Goal: Information Seeking & Learning: Check status

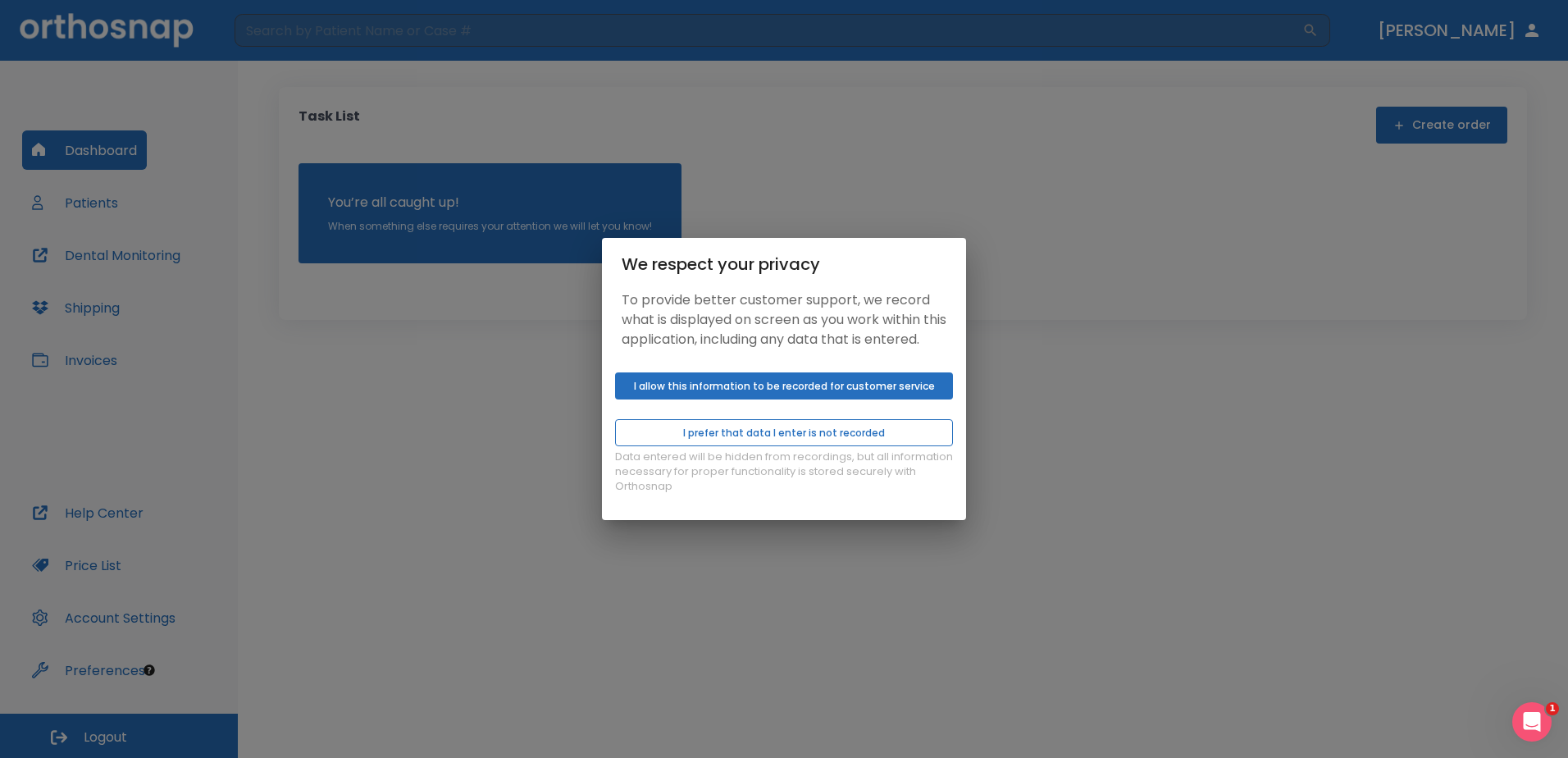
click at [754, 443] on button "I prefer that data I enter is not recorded" at bounding box center [784, 433] width 338 height 27
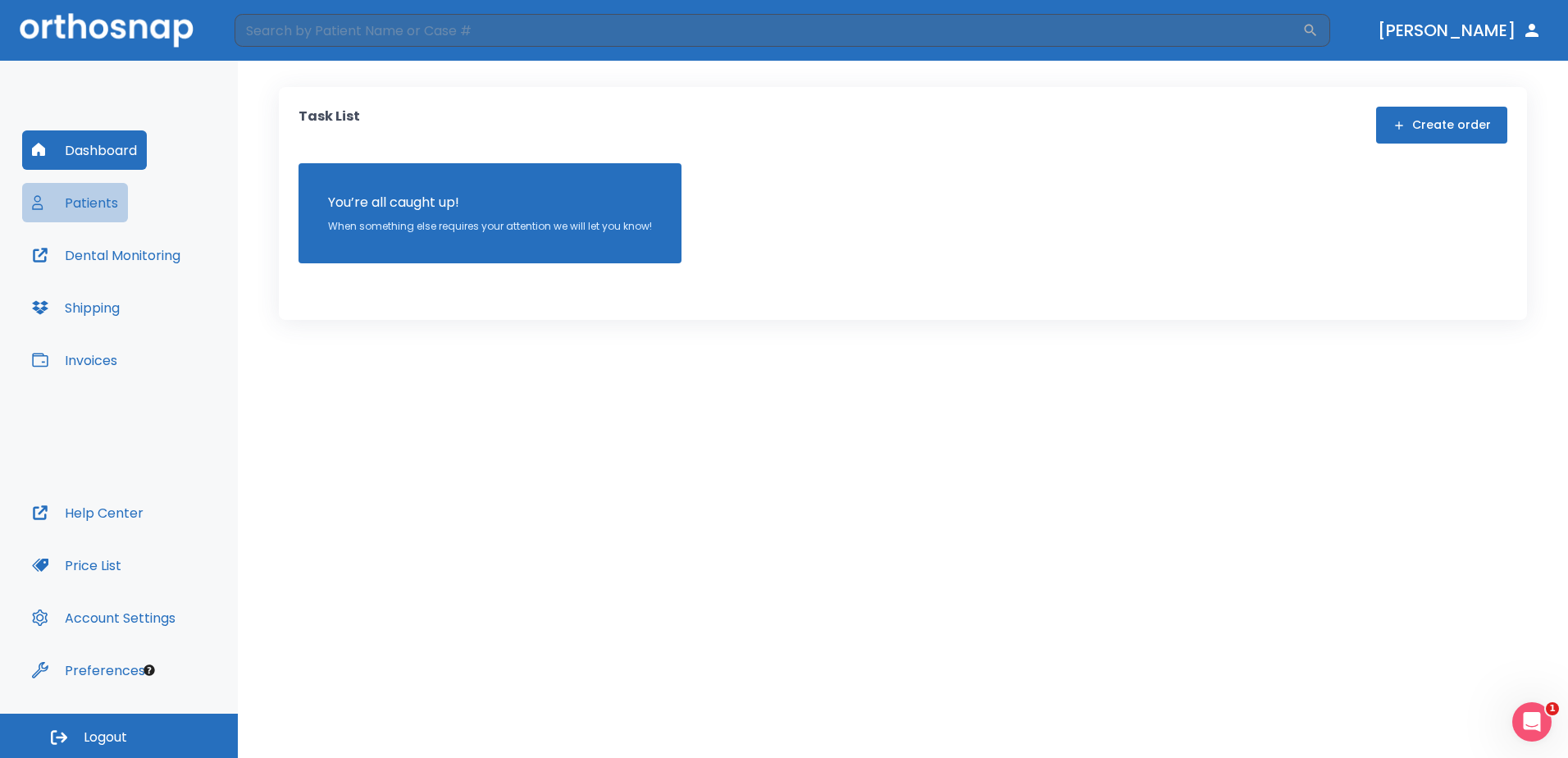
click at [99, 204] on button "Patients" at bounding box center [75, 202] width 106 height 39
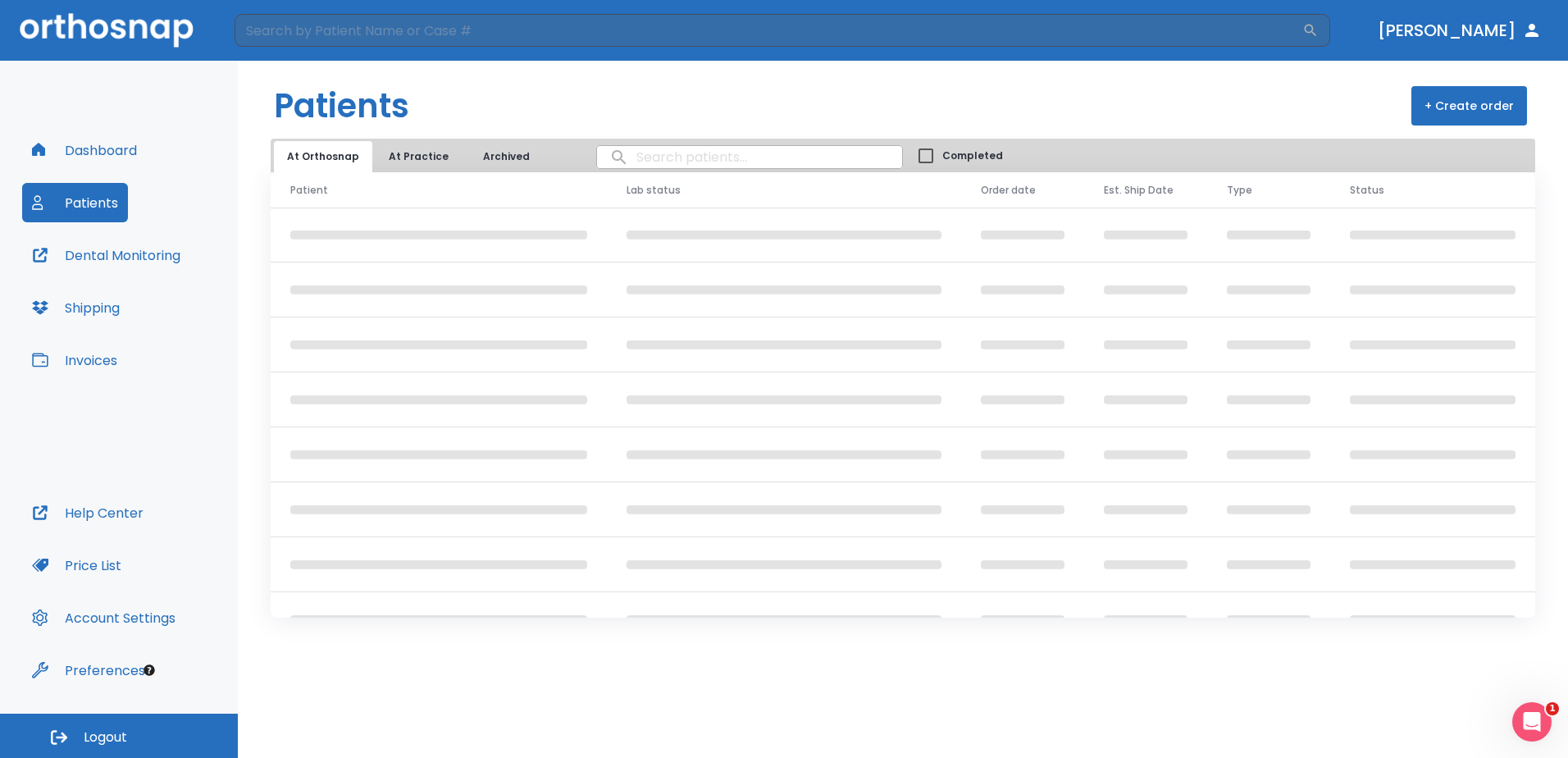
click at [726, 153] on input "search" at bounding box center [749, 157] width 305 height 32
type input "[PERSON_NAME]"
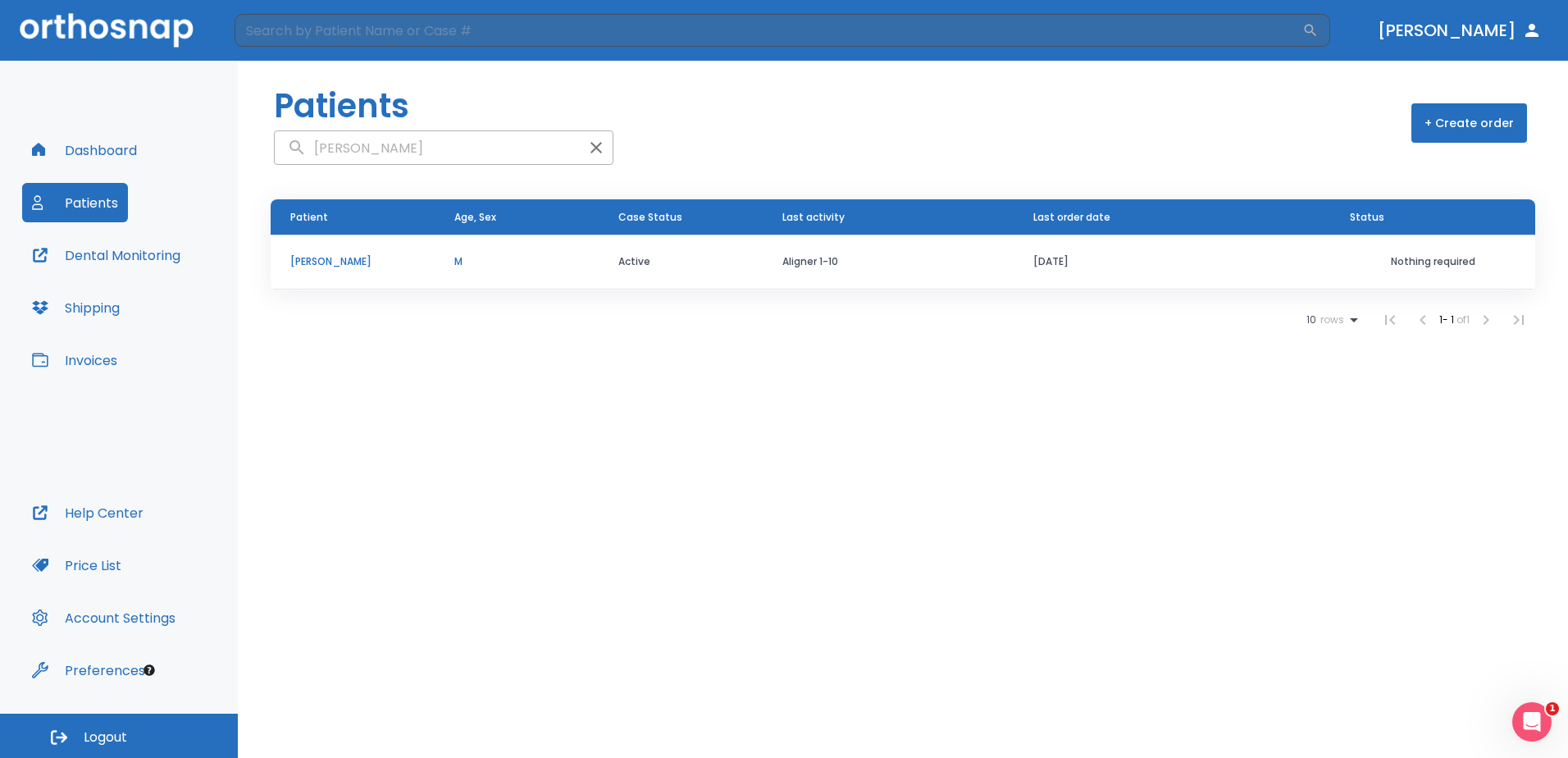
click at [343, 261] on p "[PERSON_NAME]" at bounding box center [352, 261] width 125 height 14
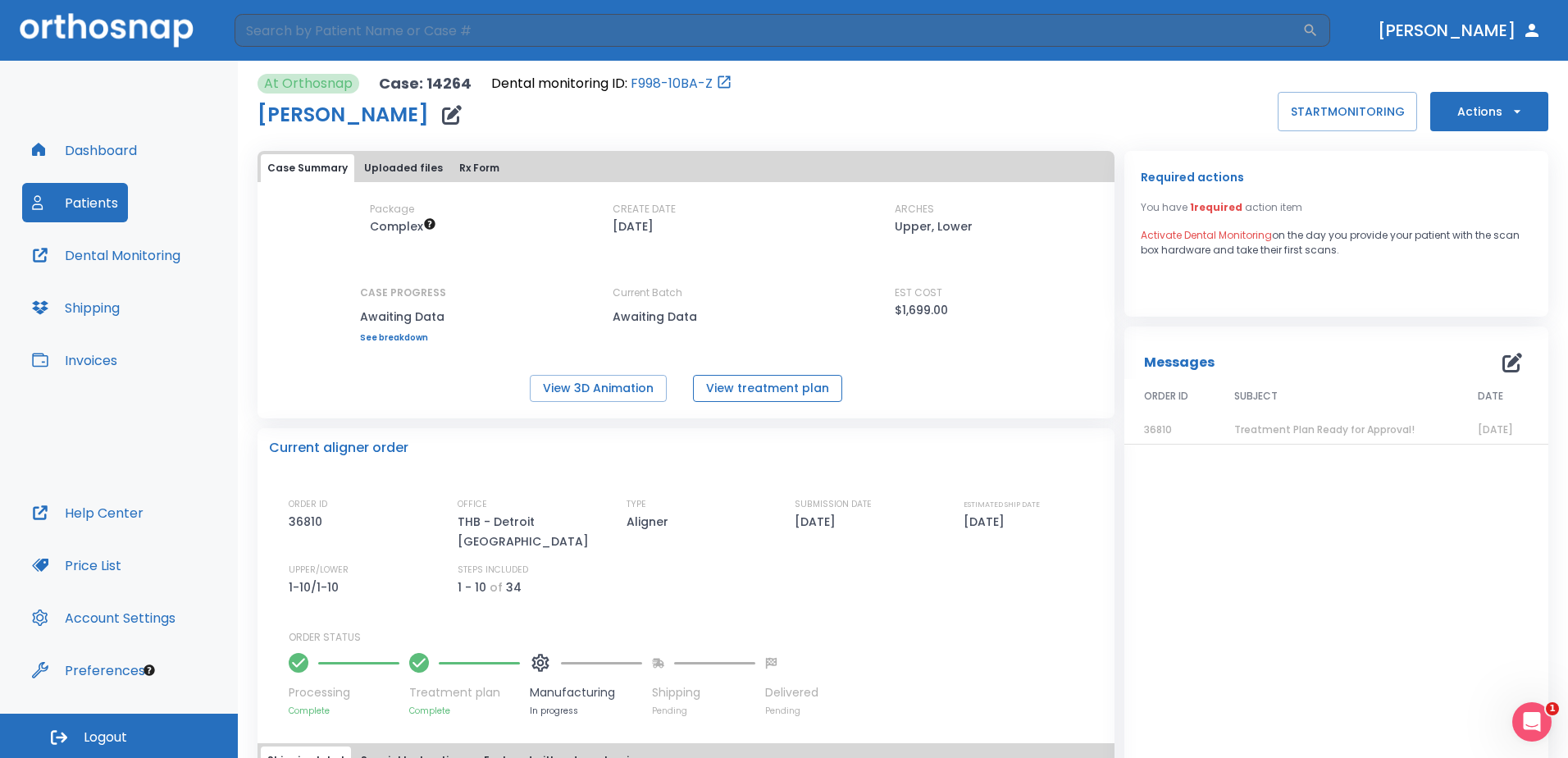
click at [745, 390] on button "View treatment plan" at bounding box center [767, 389] width 149 height 27
click at [573, 390] on button "View 3D Animation" at bounding box center [598, 389] width 137 height 27
click at [92, 142] on button "Dashboard" at bounding box center [84, 150] width 125 height 39
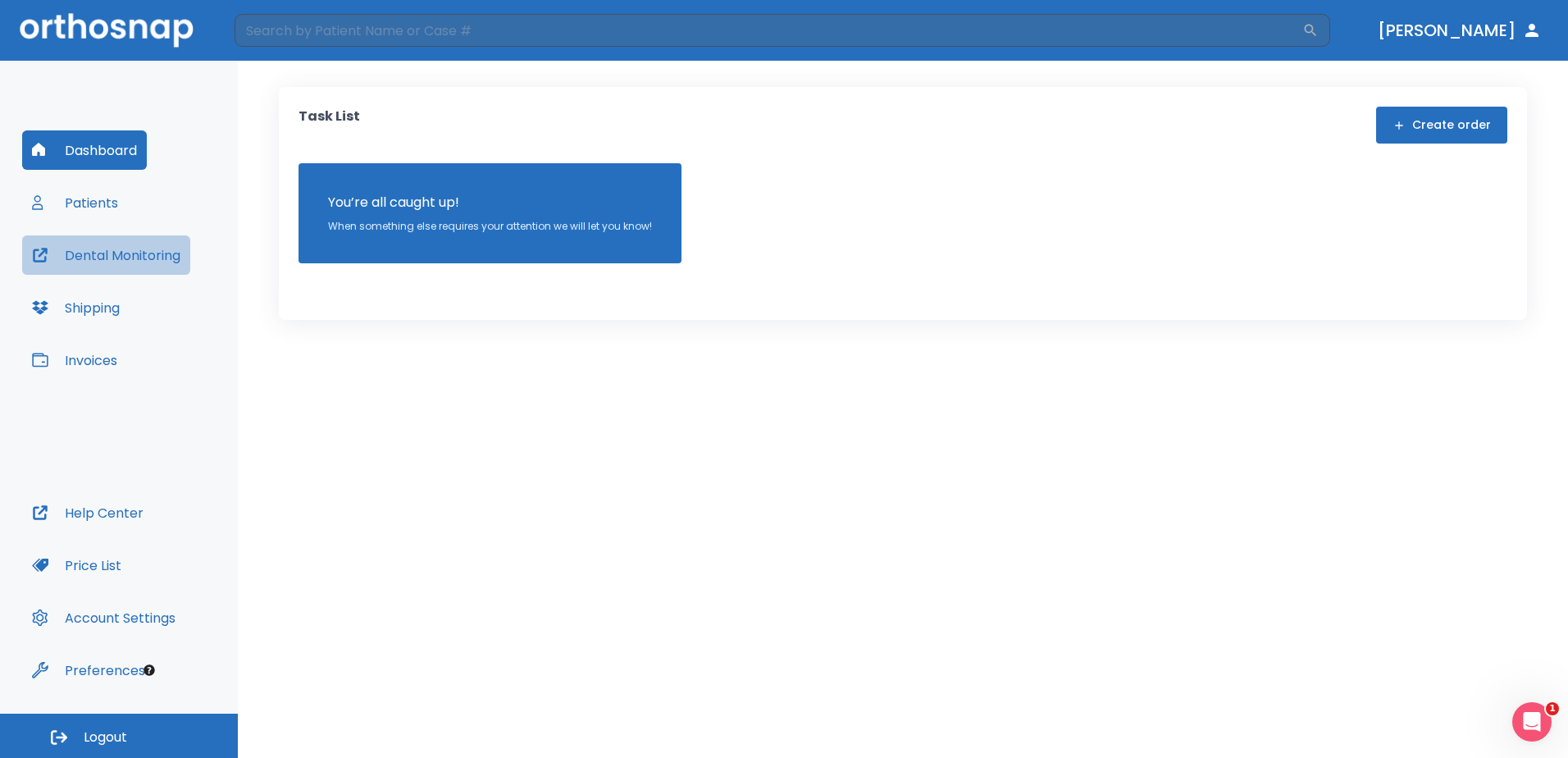
click at [72, 259] on button "Dental Monitoring" at bounding box center [106, 255] width 168 height 39
click at [69, 320] on button "Shipping" at bounding box center [76, 307] width 108 height 39
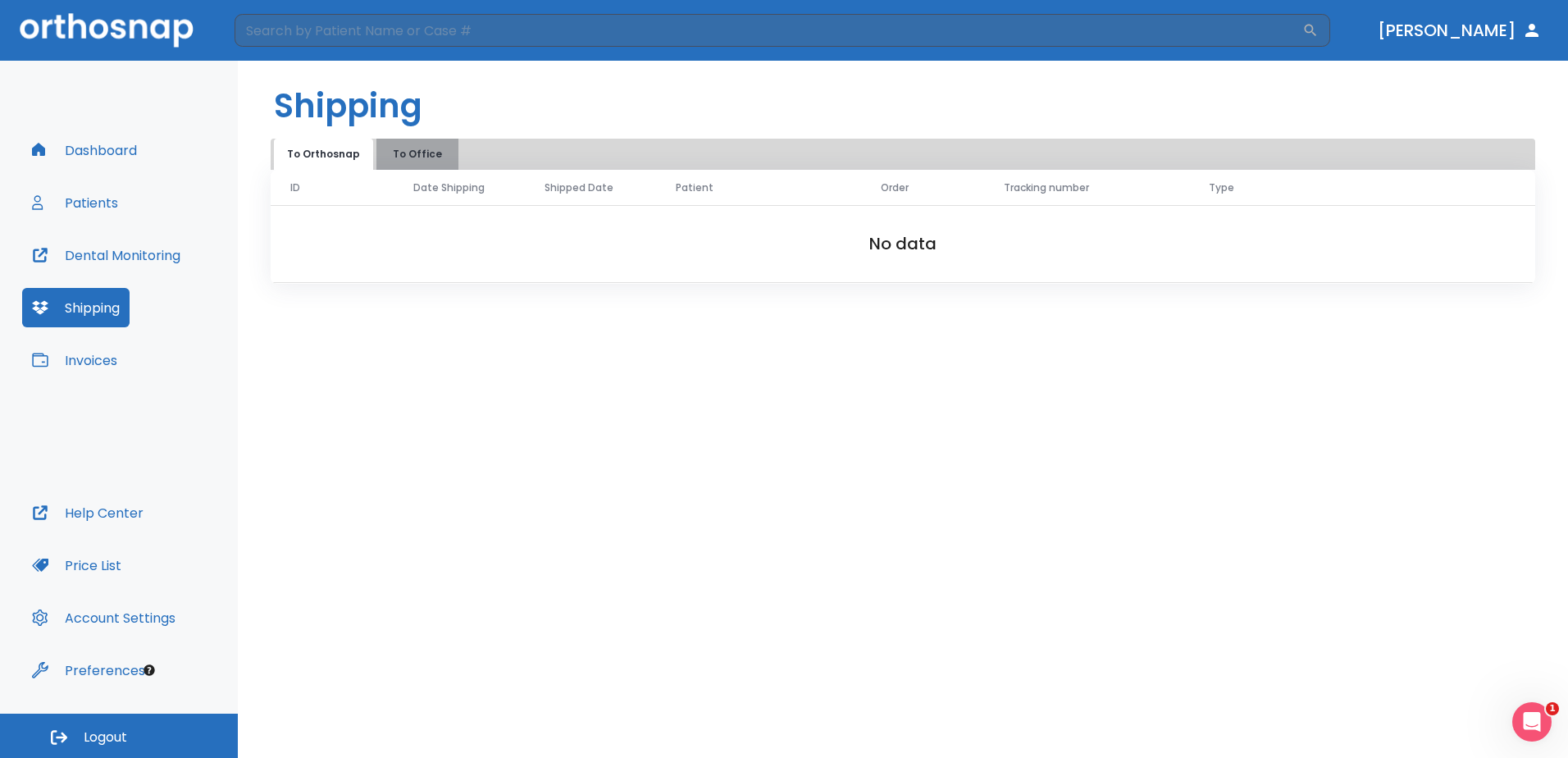
click at [409, 154] on button "To Office" at bounding box center [417, 154] width 82 height 31
click at [310, 153] on button "To Orthosnap" at bounding box center [323, 154] width 99 height 31
